Goal: Task Accomplishment & Management: Use online tool/utility

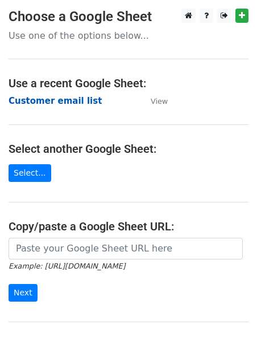
click at [77, 100] on strong "Customer email list" at bounding box center [55, 101] width 93 height 10
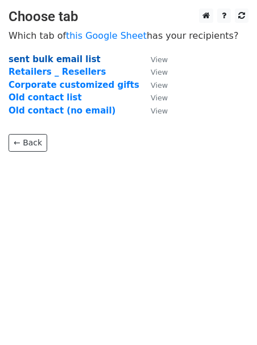
click at [54, 55] on strong "sent bulk email list" at bounding box center [55, 59] width 92 height 10
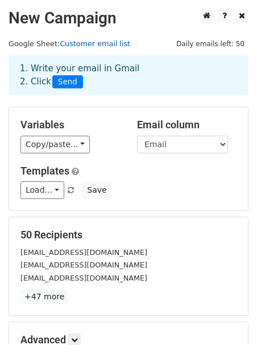
click at [73, 46] on link "Customer email list" at bounding box center [95, 43] width 71 height 9
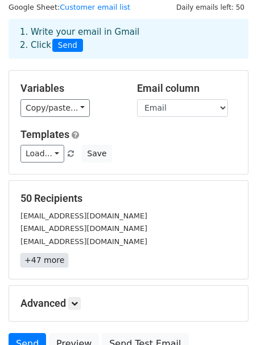
click at [53, 258] on link "+47 more" at bounding box center [45, 260] width 48 height 14
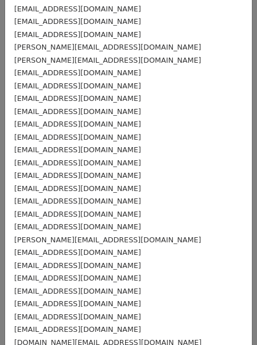
scroll to position [399, 0]
